Goal: Register for event/course

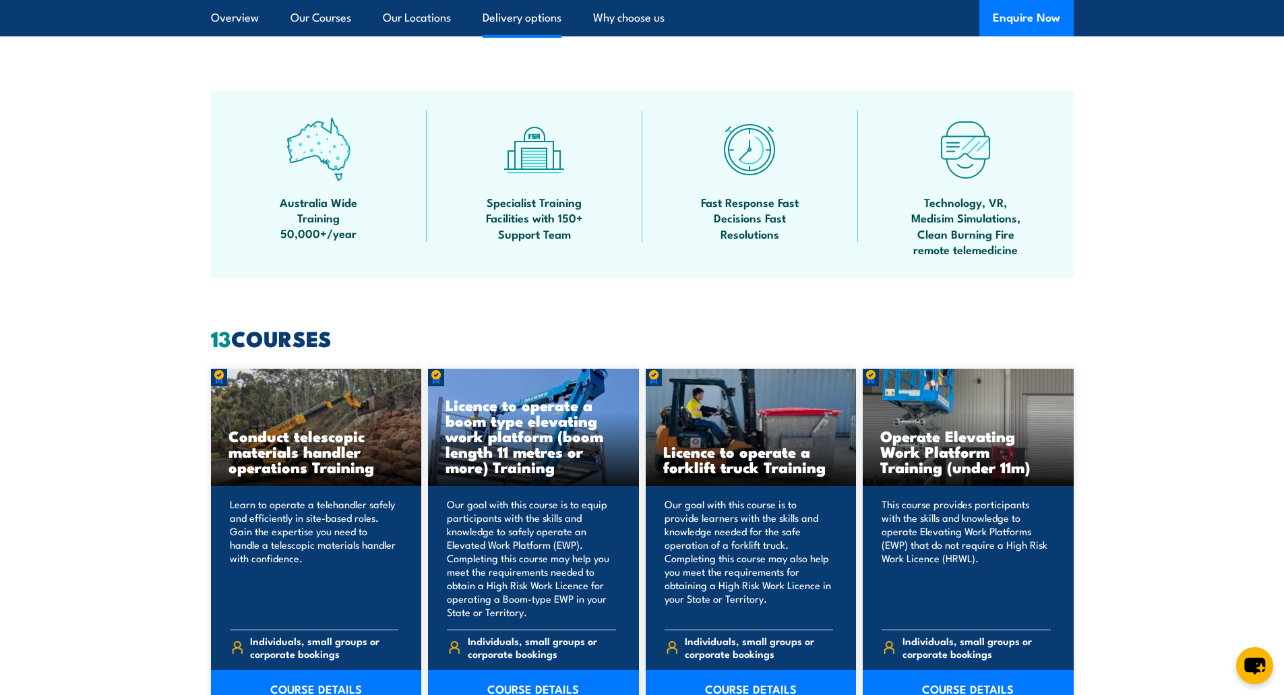
scroll to position [809, 0]
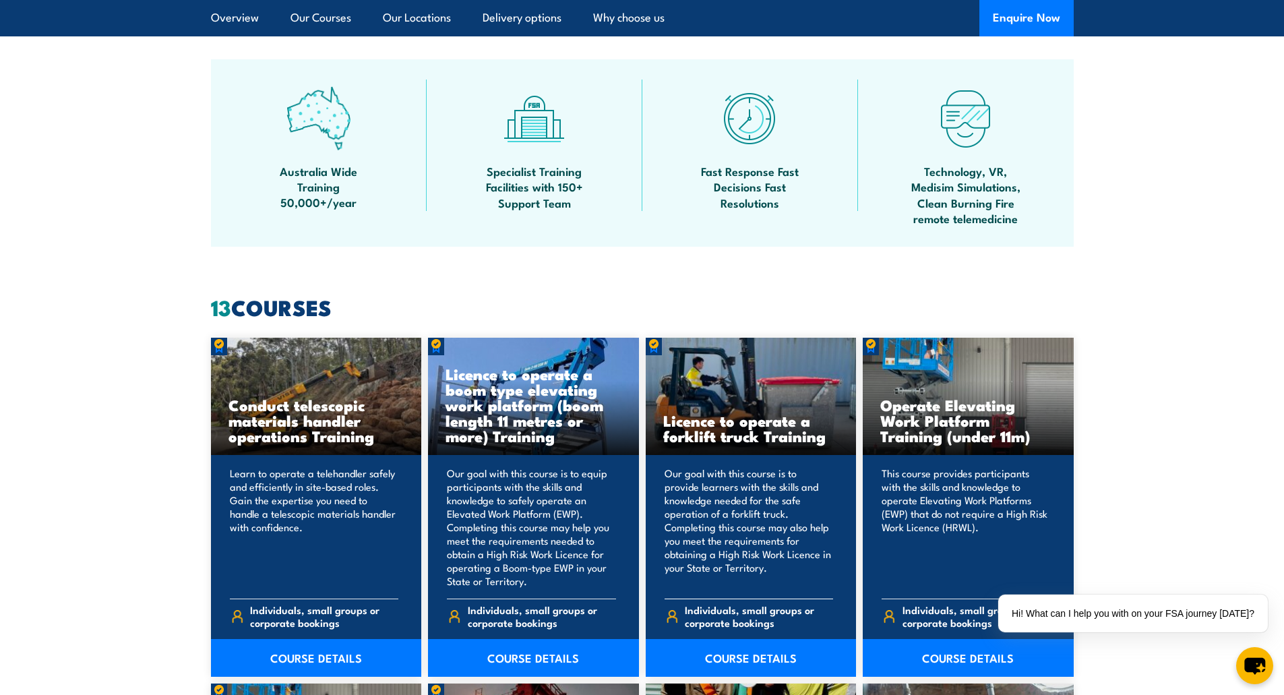
click at [759, 425] on h3 "Licence to operate a forklift truck Training" at bounding box center [751, 428] width 176 height 31
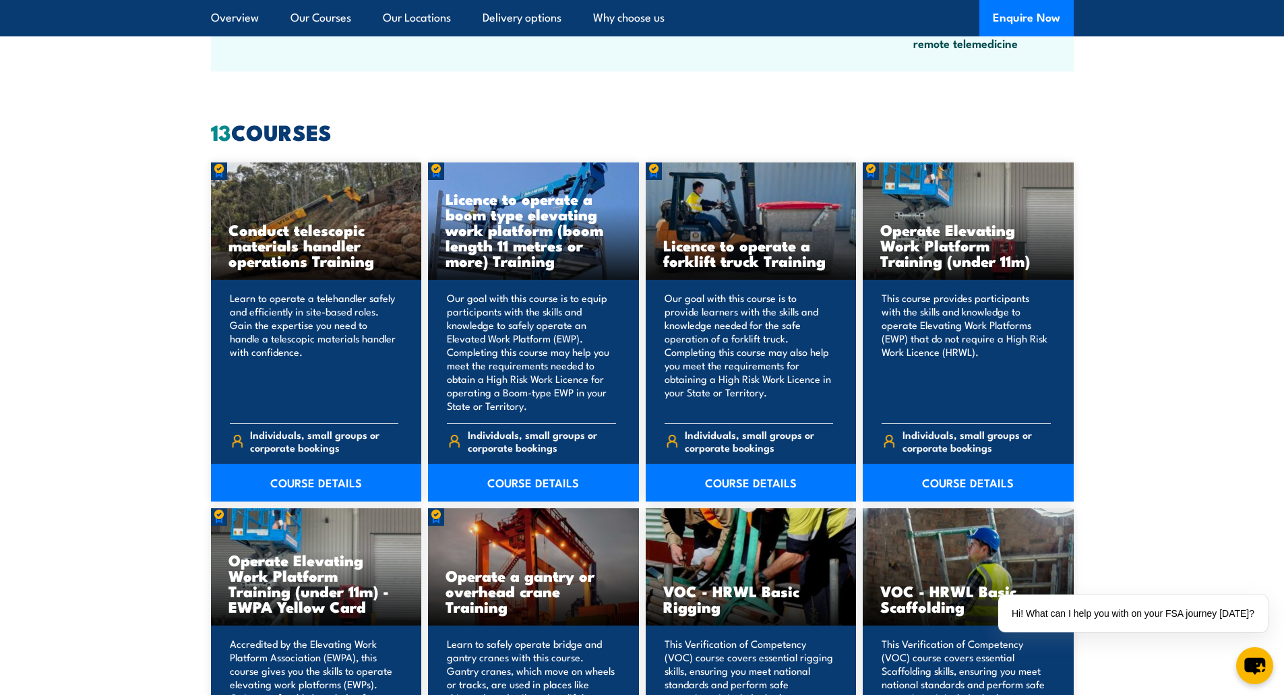
scroll to position [1011, 0]
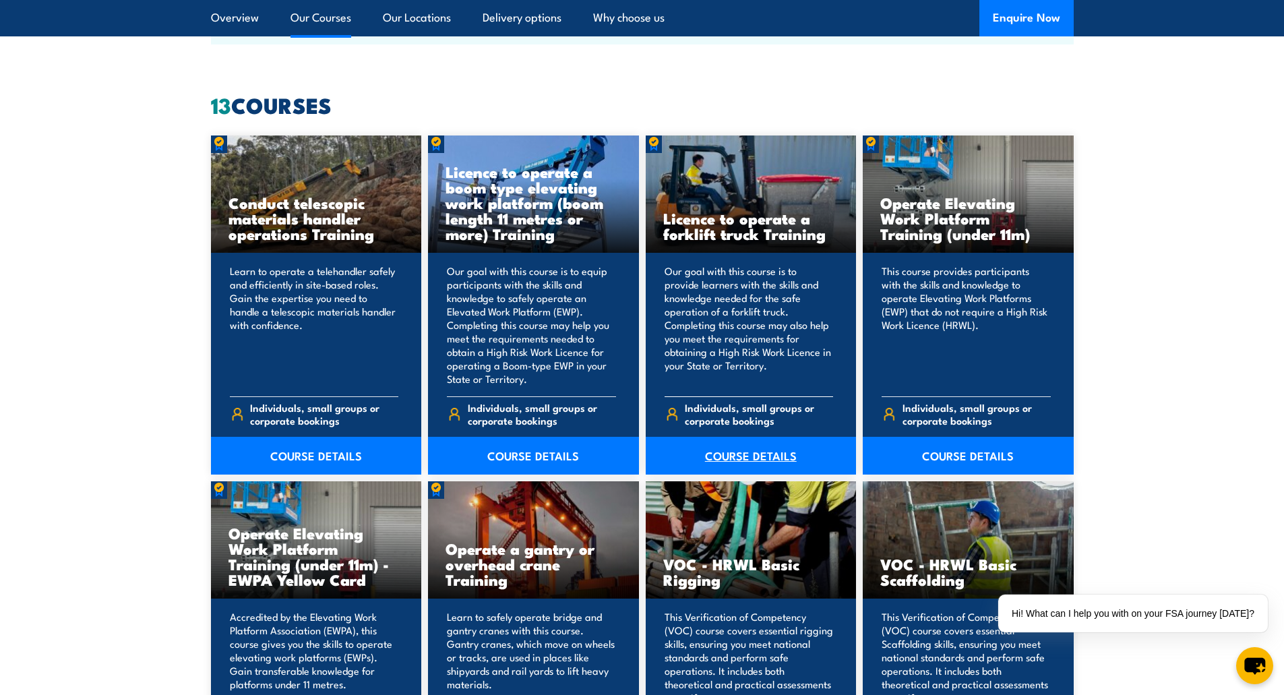
click at [733, 456] on link "COURSE DETAILS" at bounding box center [751, 456] width 211 height 38
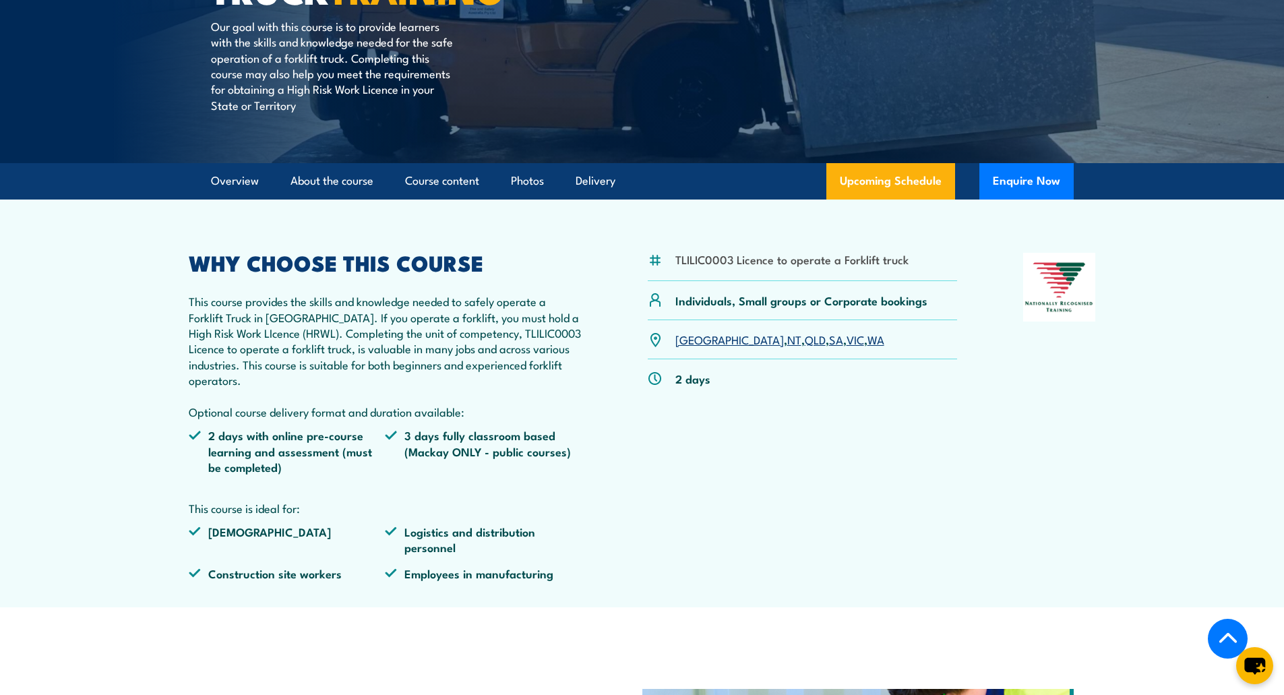
scroll to position [270, 0]
click at [686, 338] on link "[GEOGRAPHIC_DATA]" at bounding box center [729, 338] width 109 height 16
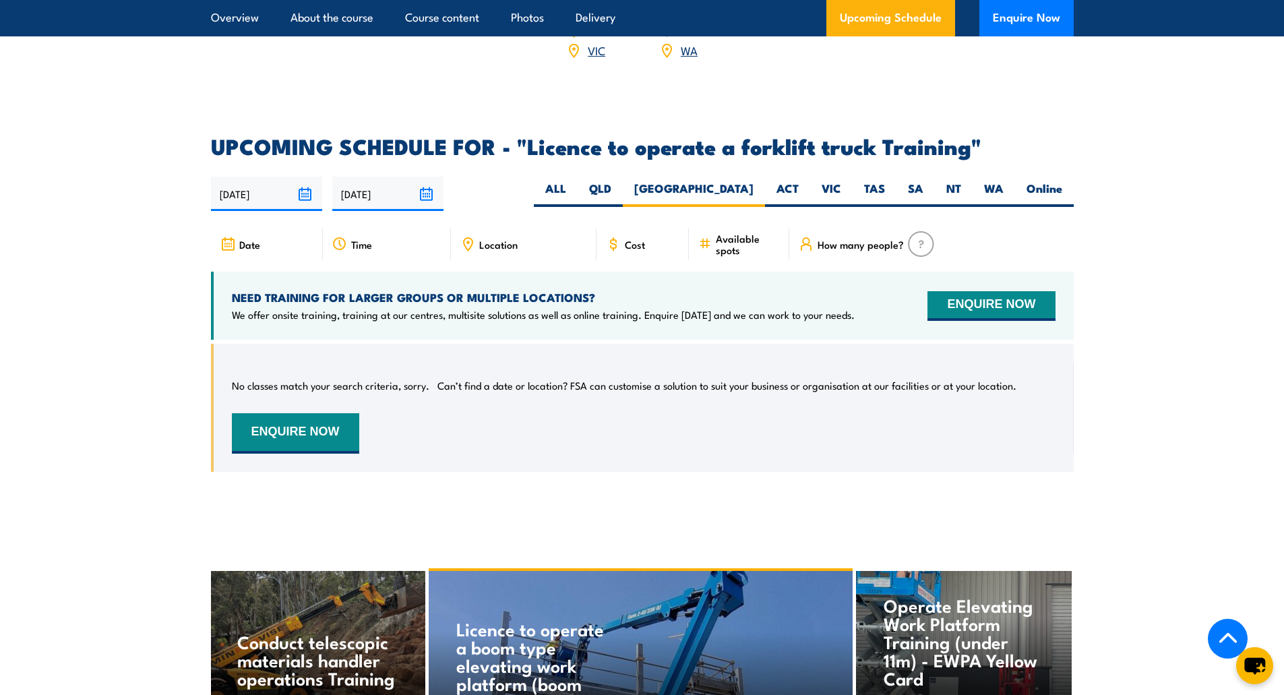
scroll to position [2122, 0]
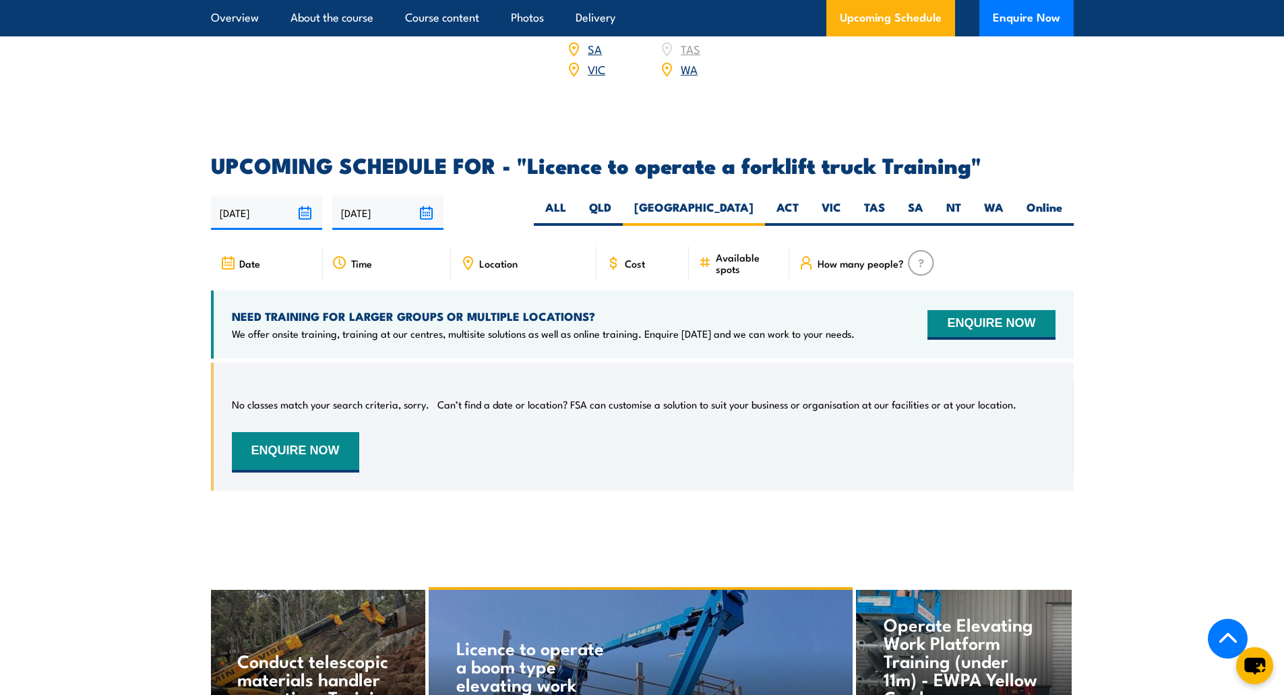
click at [503, 258] on span "Location" at bounding box center [498, 263] width 38 height 11
click at [634, 258] on span "Cost" at bounding box center [635, 263] width 20 height 11
